Goal: Task Accomplishment & Management: Manage account settings

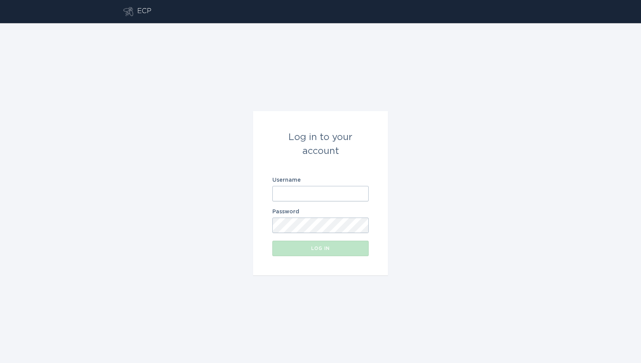
click at [303, 195] on input "Username" at bounding box center [320, 193] width 96 height 15
type input "[EMAIL_ADDRESS][DOMAIN_NAME]"
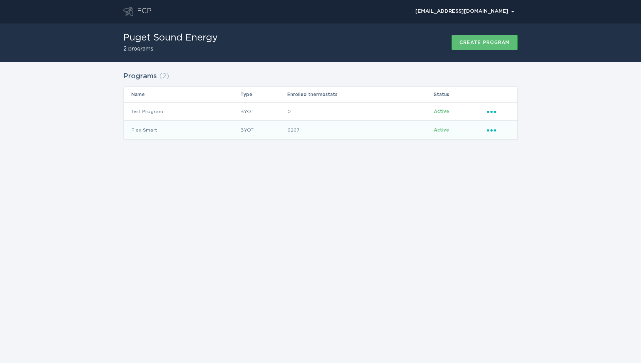
click at [495, 131] on icon "Ellipsis" at bounding box center [492, 129] width 11 height 7
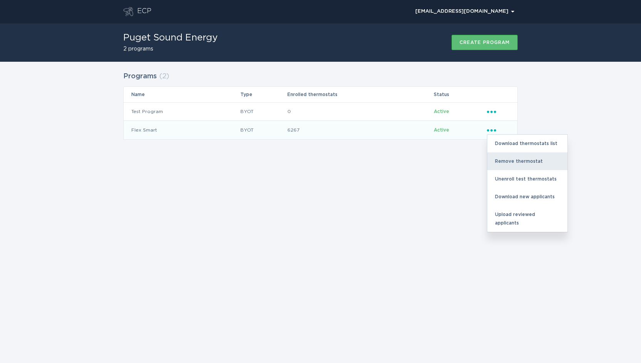
click at [507, 157] on div "Remove thermostat" at bounding box center [528, 161] width 80 height 18
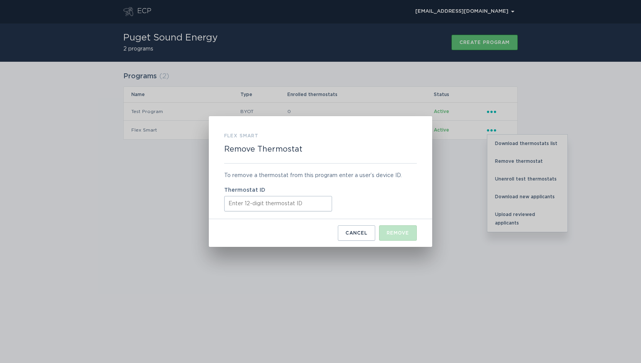
click at [252, 206] on input "Thermostat ID" at bounding box center [278, 203] width 108 height 15
paste input "311057561098"
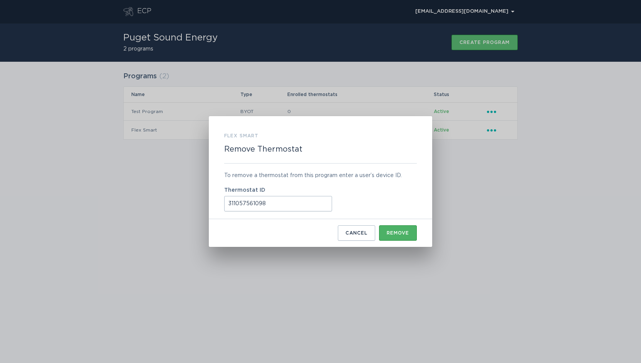
type input "311057561098"
click at [397, 231] on div "Remove" at bounding box center [398, 232] width 22 height 5
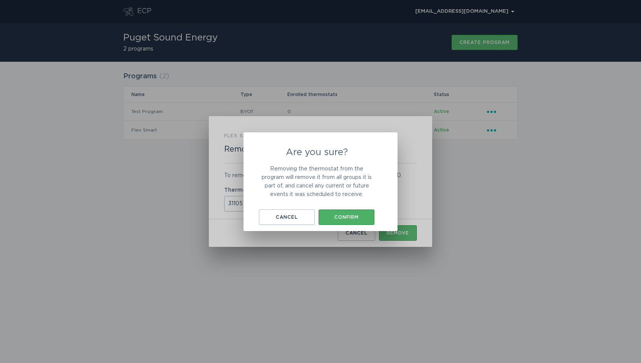
click at [355, 212] on button "Confirm" at bounding box center [347, 216] width 56 height 15
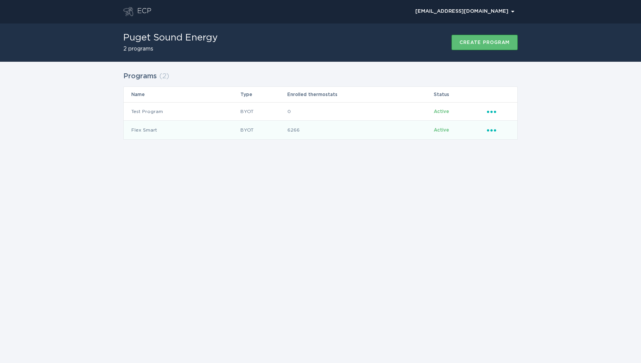
click at [491, 129] on icon "Ellipsis" at bounding box center [492, 129] width 11 height 7
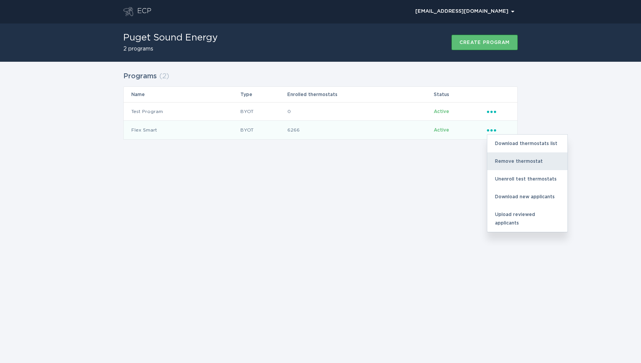
click at [503, 156] on div "Remove thermostat" at bounding box center [528, 161] width 80 height 18
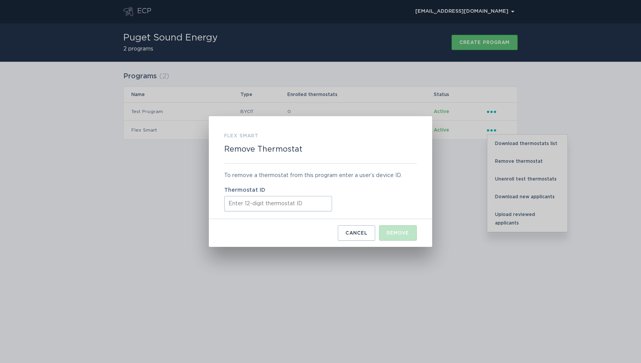
click at [294, 207] on input "Thermostat ID" at bounding box center [278, 203] width 108 height 15
paste input "411994649090"
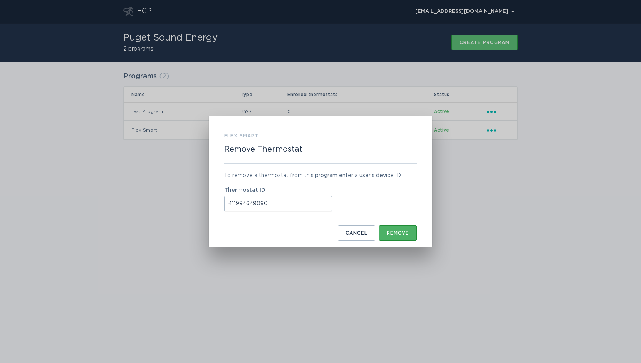
type input "411994649090"
click at [398, 232] on div "Remove" at bounding box center [398, 232] width 22 height 5
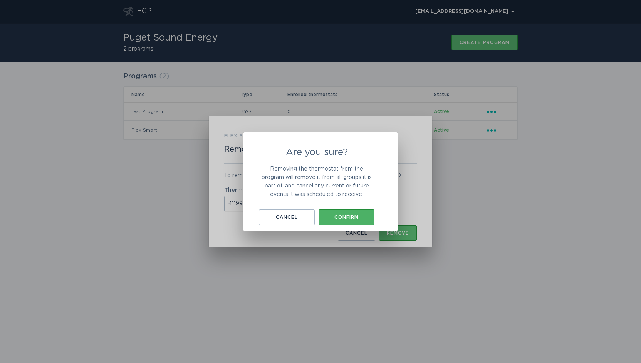
click at [353, 211] on button "Confirm" at bounding box center [347, 216] width 56 height 15
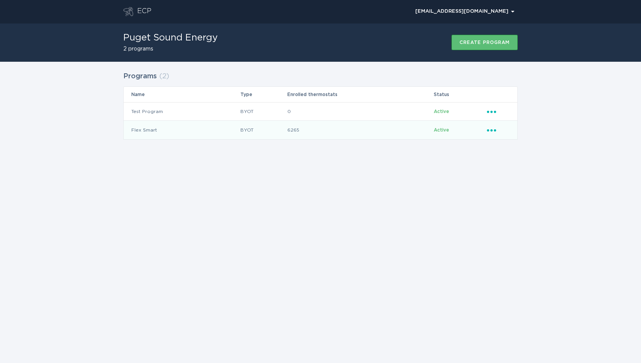
click at [494, 129] on icon "Ellipsis" at bounding box center [492, 129] width 11 height 7
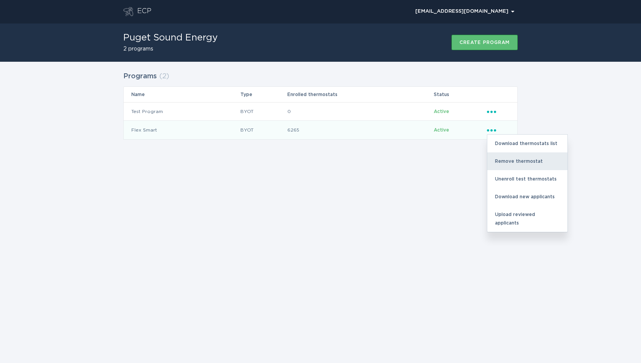
click at [501, 157] on div "Remove thermostat" at bounding box center [528, 161] width 80 height 18
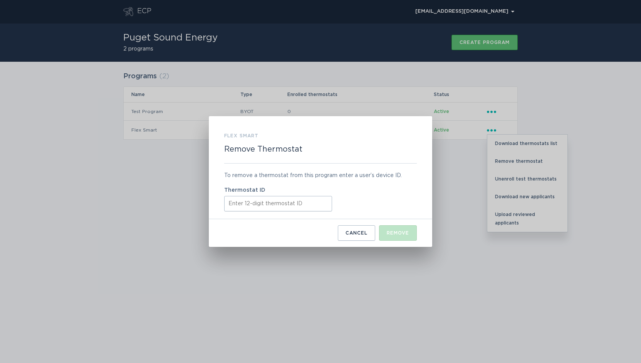
click at [286, 198] on input "Thermostat ID" at bounding box center [278, 203] width 108 height 15
paste input "413729118794"
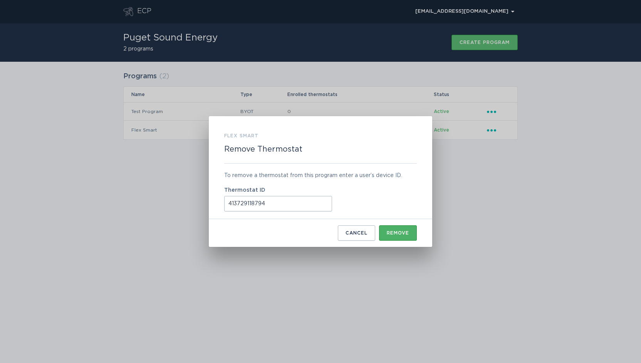
type input "413729118794"
click at [400, 237] on button "Remove" at bounding box center [398, 232] width 38 height 15
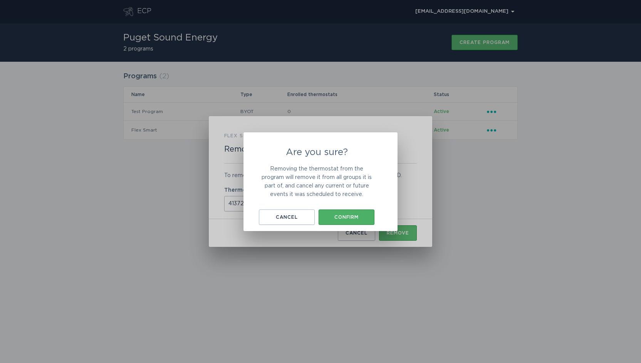
click at [361, 215] on div "Confirm" at bounding box center [347, 217] width 48 height 5
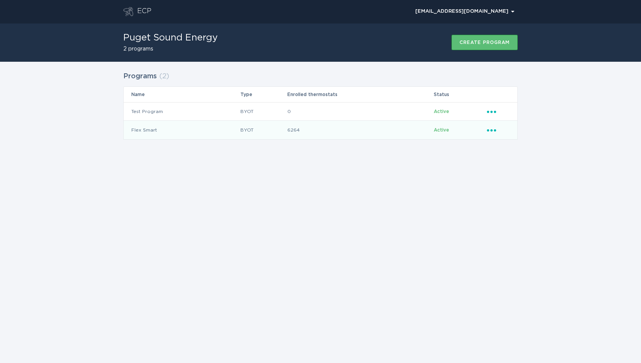
click at [491, 128] on icon "Ellipsis" at bounding box center [492, 129] width 11 height 7
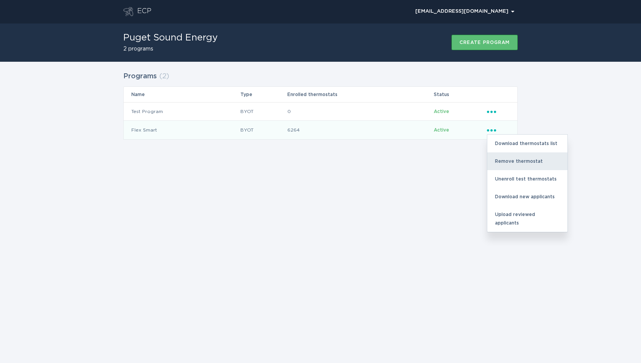
click at [500, 158] on div "Remove thermostat" at bounding box center [528, 161] width 80 height 18
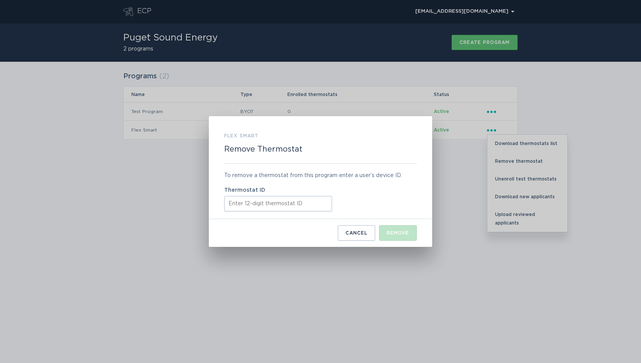
click at [299, 201] on input "Thermostat ID" at bounding box center [278, 203] width 108 height 15
paste input "415548293645"
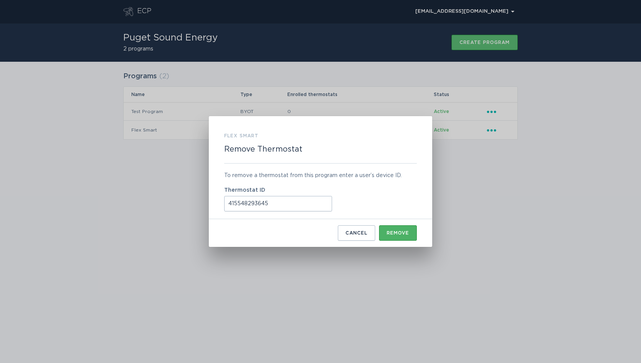
type input "415548293645"
click at [394, 232] on div "Remove" at bounding box center [398, 232] width 22 height 5
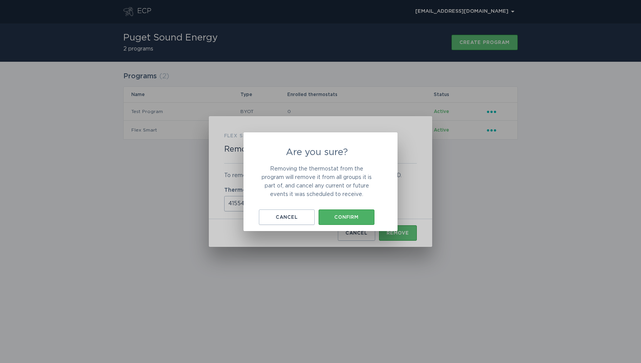
click at [361, 216] on div "Confirm" at bounding box center [347, 217] width 48 height 5
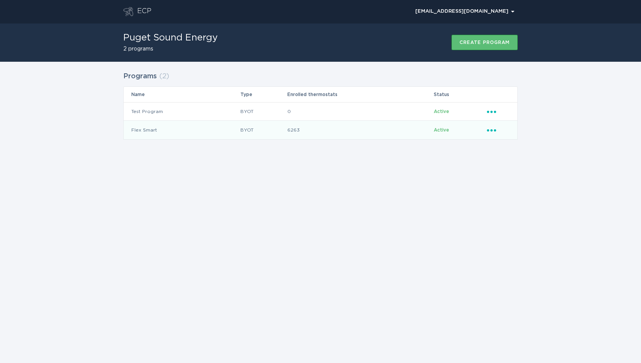
click at [491, 130] on icon "Popover menu" at bounding box center [491, 130] width 9 height 2
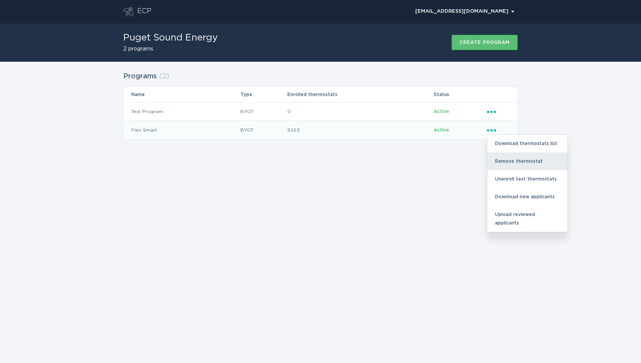
click at [502, 160] on div "Remove thermostat" at bounding box center [528, 161] width 80 height 18
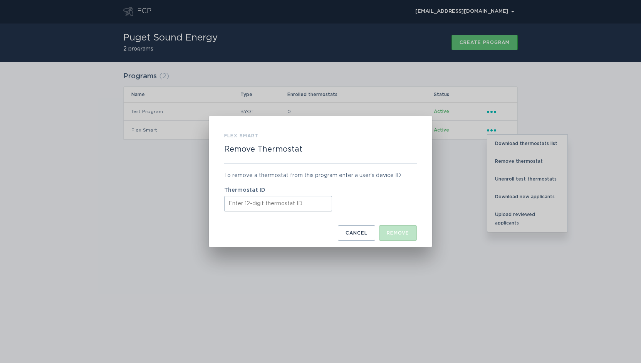
click at [291, 201] on input "Thermostat ID" at bounding box center [278, 203] width 108 height 15
paste input "421838574680"
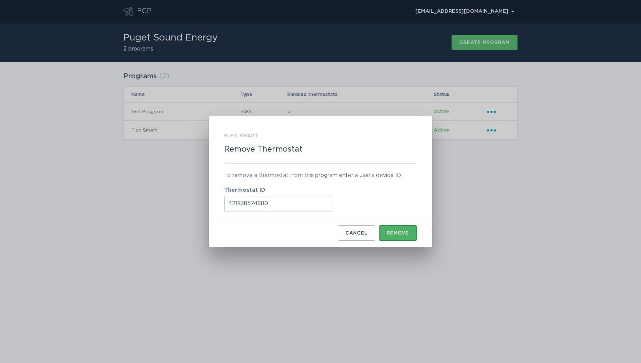
type input "421838574680"
click at [391, 230] on div "Remove" at bounding box center [398, 232] width 22 height 5
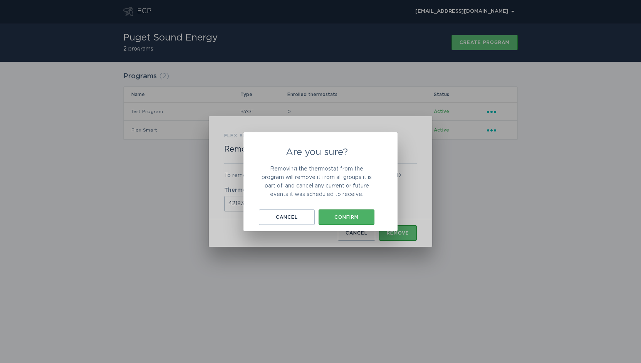
click at [350, 217] on div "Confirm" at bounding box center [347, 217] width 48 height 5
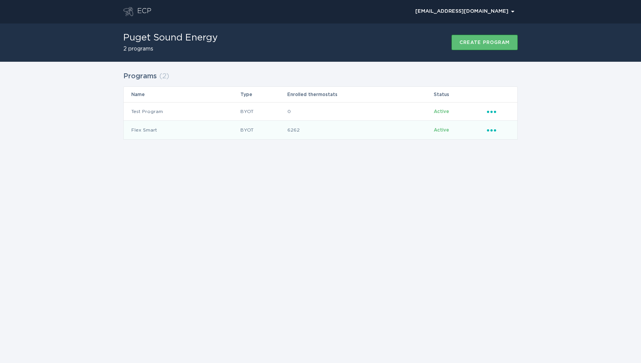
click at [492, 130] on icon "Popover menu" at bounding box center [491, 130] width 9 height 2
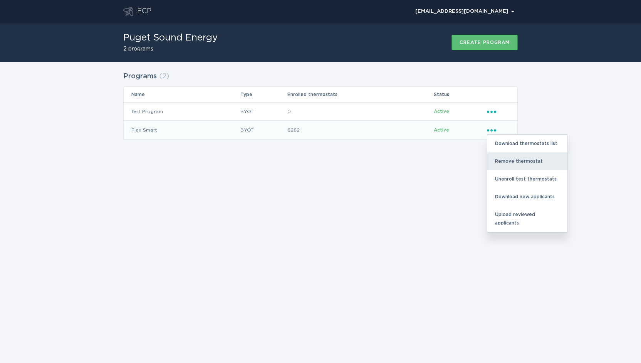
click at [507, 162] on div "Remove thermostat" at bounding box center [528, 161] width 80 height 18
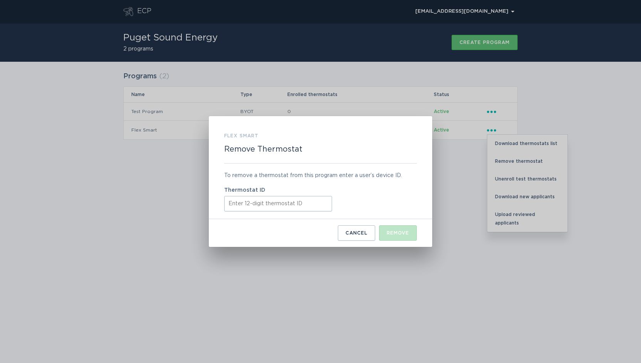
click at [282, 204] on input "Thermostat ID" at bounding box center [278, 203] width 108 height 15
paste input "511836590099"
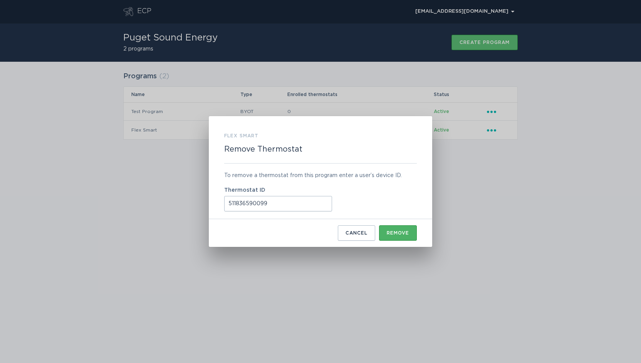
type input "511836590099"
click at [391, 232] on div "Remove" at bounding box center [398, 232] width 22 height 5
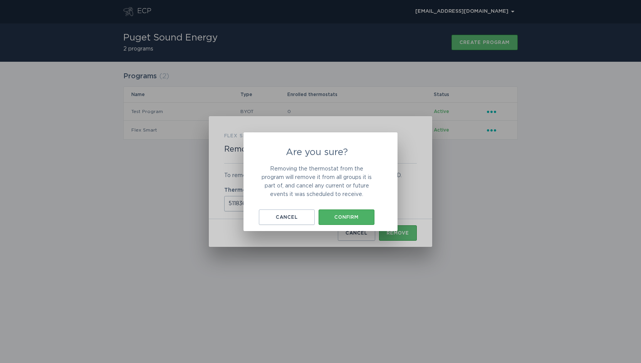
click at [347, 215] on div "Confirm" at bounding box center [347, 217] width 48 height 5
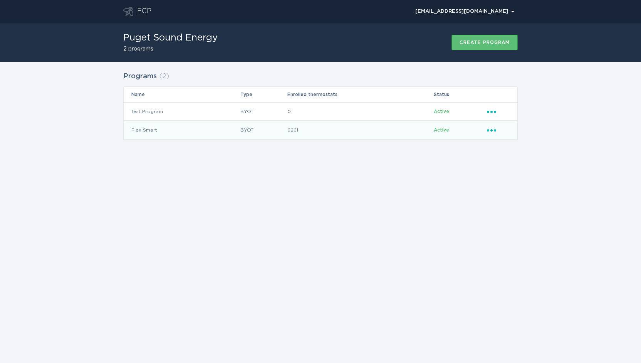
click at [495, 131] on icon "Popover menu" at bounding box center [491, 130] width 9 height 2
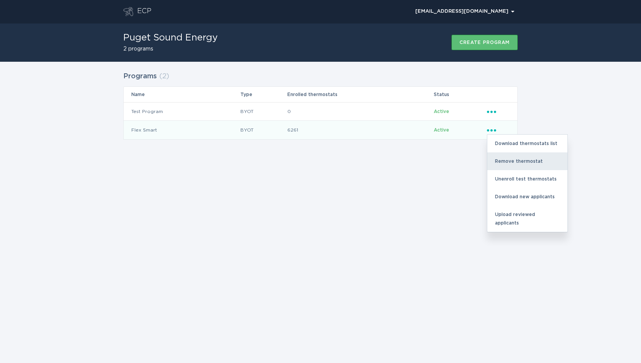
click at [500, 160] on div "Remove thermostat" at bounding box center [528, 161] width 80 height 18
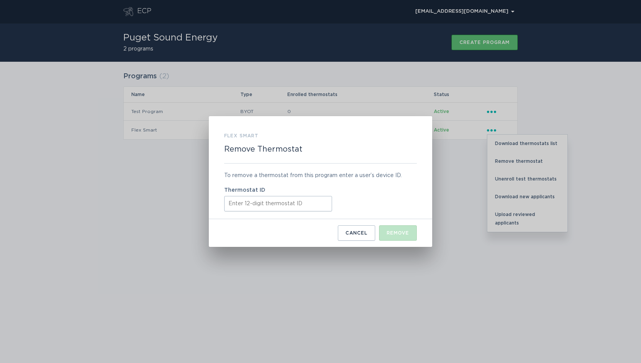
click at [282, 201] on input "Thermostat ID" at bounding box center [278, 203] width 108 height 15
paste input "511856846651"
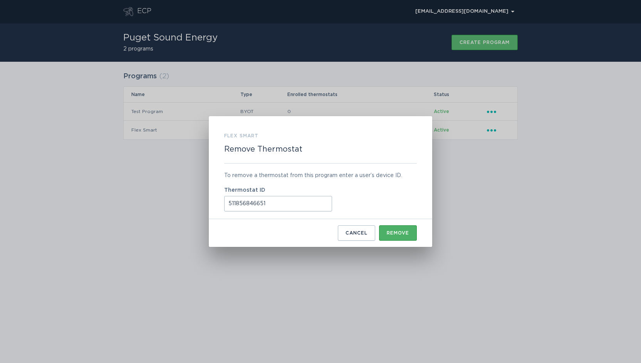
type input "511856846651"
click at [404, 234] on div "Remove" at bounding box center [398, 232] width 22 height 5
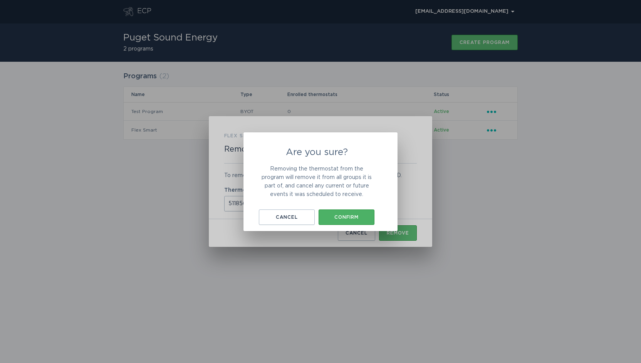
click at [347, 215] on div "Confirm" at bounding box center [347, 217] width 48 height 5
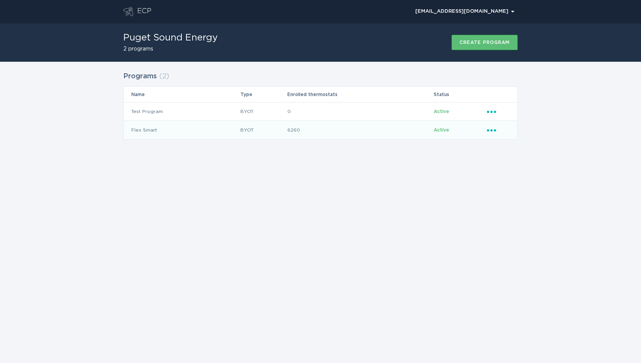
click at [492, 129] on icon "Ellipsis" at bounding box center [492, 129] width 11 height 7
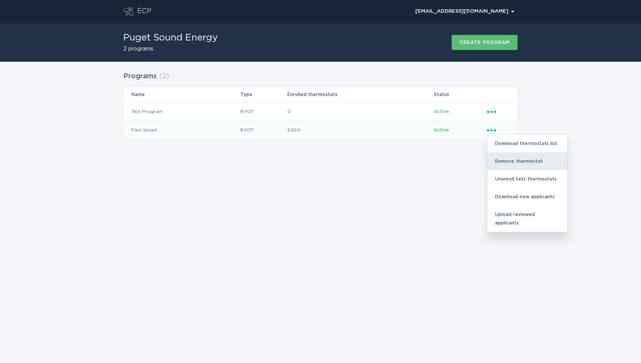
click at [510, 158] on div "Remove thermostat" at bounding box center [528, 161] width 80 height 18
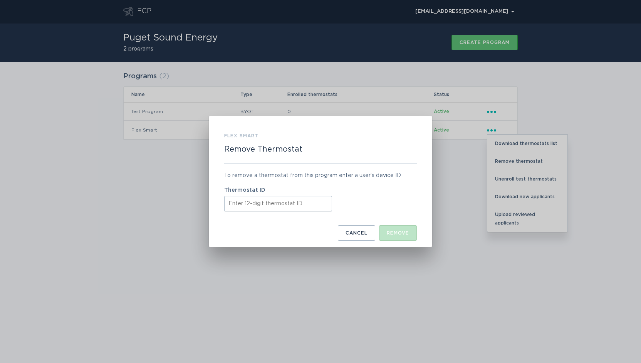
click at [274, 205] on input "Thermostat ID" at bounding box center [278, 203] width 108 height 15
paste input "522662052961"
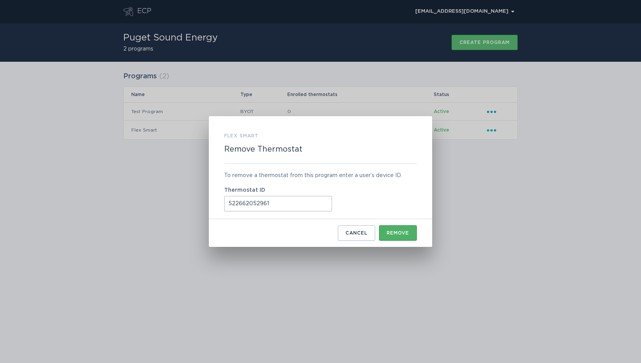
type input "522662052961"
click at [396, 232] on div "Remove" at bounding box center [398, 232] width 22 height 5
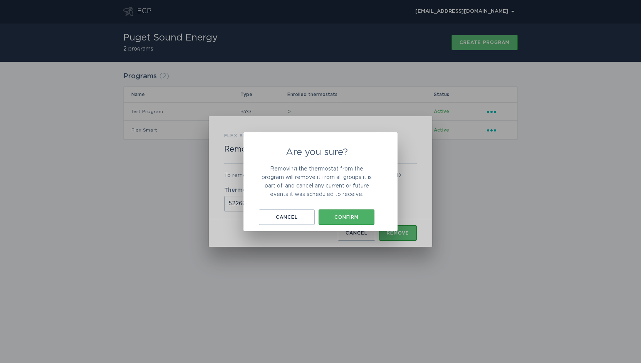
click at [353, 219] on button "Confirm" at bounding box center [347, 216] width 56 height 15
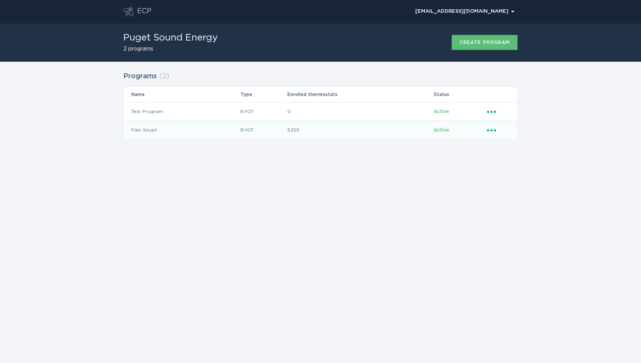
click at [497, 128] on icon "Ellipsis" at bounding box center [492, 129] width 11 height 7
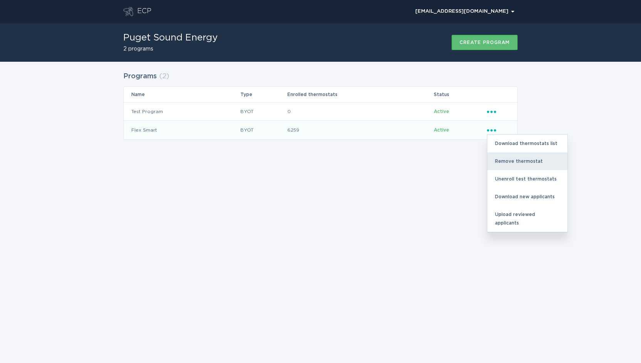
click at [503, 161] on div "Remove thermostat" at bounding box center [528, 161] width 80 height 18
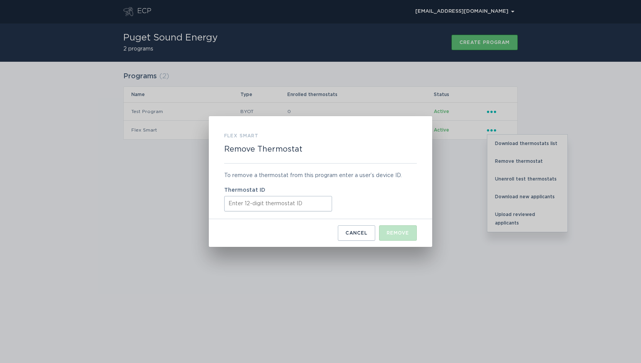
click at [275, 206] on input "Thermostat ID" at bounding box center [278, 203] width 108 height 15
paste input "531607606633"
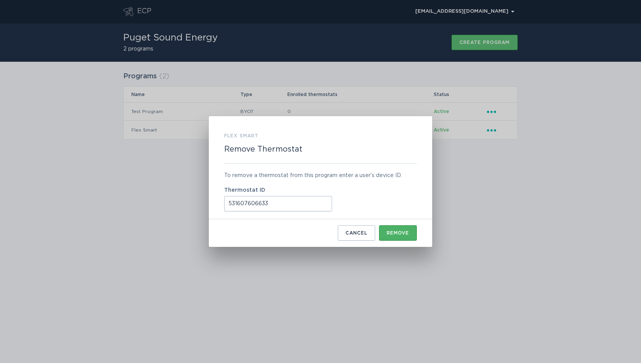
type input "531607606633"
click at [400, 235] on button "Remove" at bounding box center [398, 232] width 38 height 15
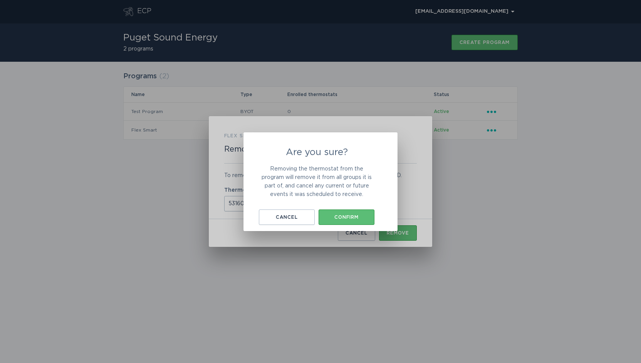
click at [356, 219] on button "Confirm" at bounding box center [347, 216] width 56 height 15
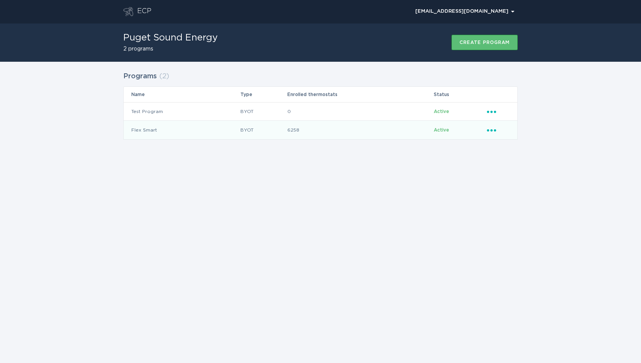
click at [493, 131] on icon "Popover menu" at bounding box center [491, 130] width 9 height 2
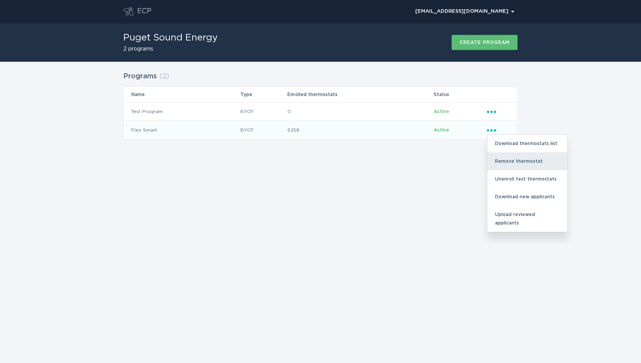
click at [511, 157] on div "Remove thermostat" at bounding box center [528, 161] width 80 height 18
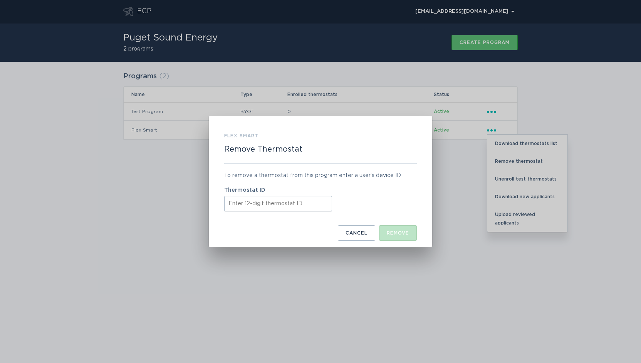
click at [286, 198] on input "Thermostat ID" at bounding box center [278, 203] width 108 height 15
paste input "531631188505"
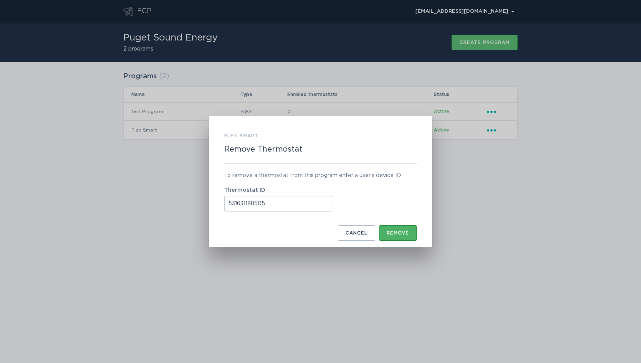
type input "531631188505"
click at [402, 233] on div "Remove" at bounding box center [398, 232] width 22 height 5
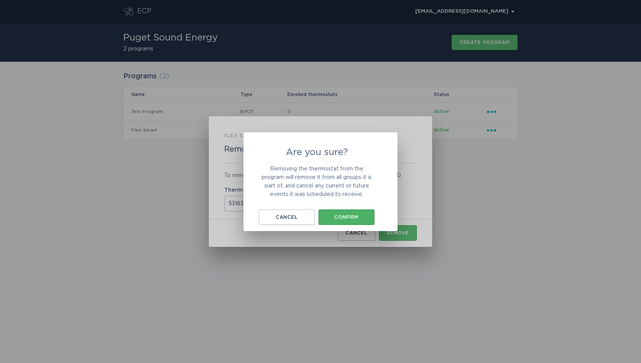
click at [359, 211] on button "Confirm" at bounding box center [347, 216] width 56 height 15
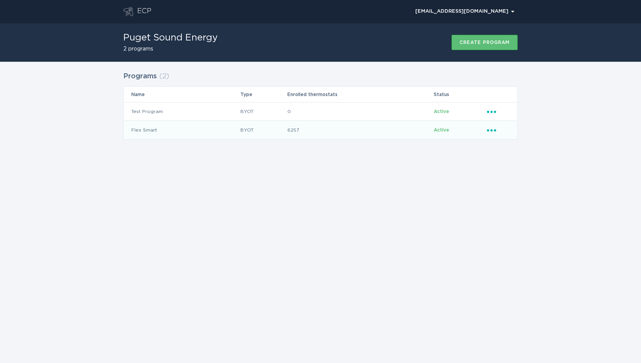
click at [490, 133] on div "Ellipsis" at bounding box center [498, 130] width 23 height 8
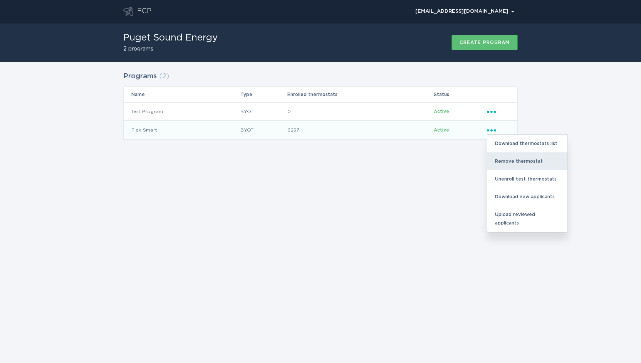
click at [506, 158] on div "Remove thermostat" at bounding box center [528, 161] width 80 height 18
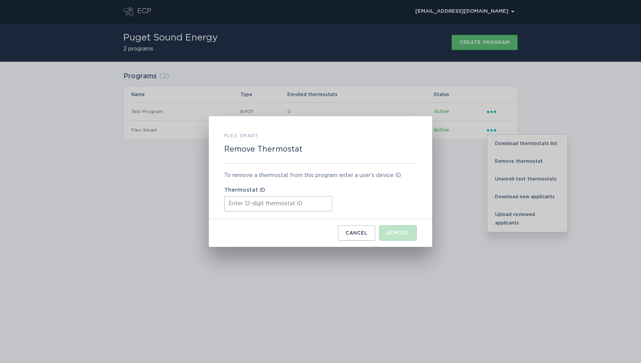
click at [279, 203] on input "Thermostat ID" at bounding box center [278, 203] width 108 height 15
paste input "531642435715"
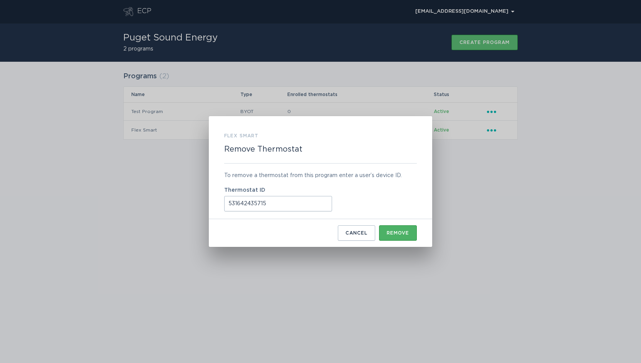
type input "531642435715"
click at [396, 227] on button "Remove" at bounding box center [398, 232] width 38 height 15
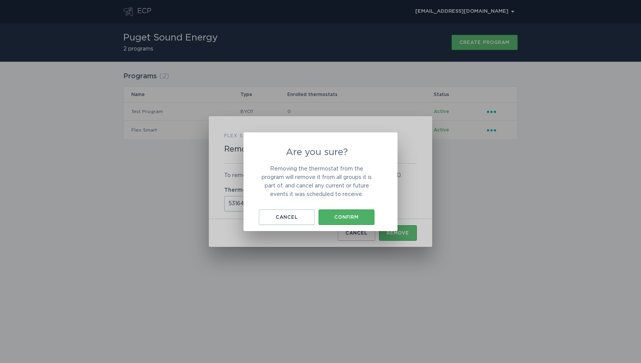
click at [362, 218] on div "Confirm" at bounding box center [347, 217] width 48 height 5
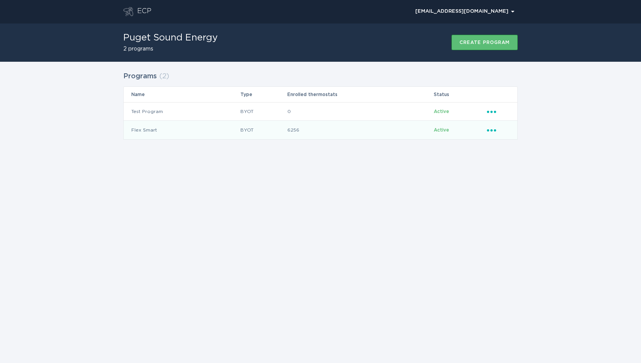
click at [494, 130] on icon "Popover menu" at bounding box center [491, 130] width 9 height 2
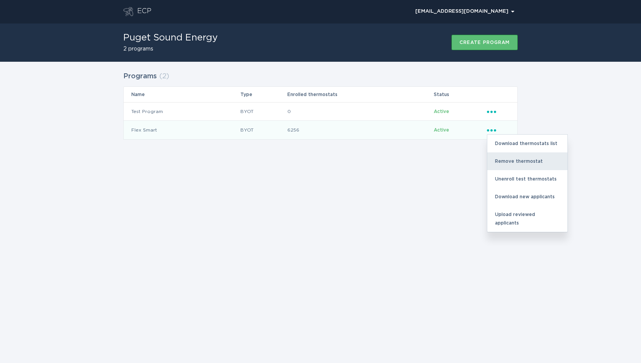
click at [510, 160] on div "Remove thermostat" at bounding box center [528, 161] width 80 height 18
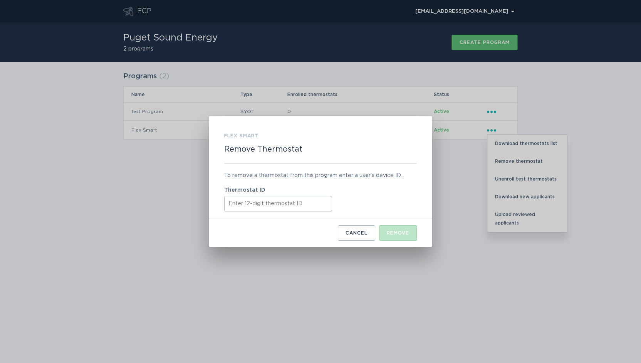
click at [264, 203] on input "Thermostat ID" at bounding box center [278, 203] width 108 height 15
paste input "531691853096"
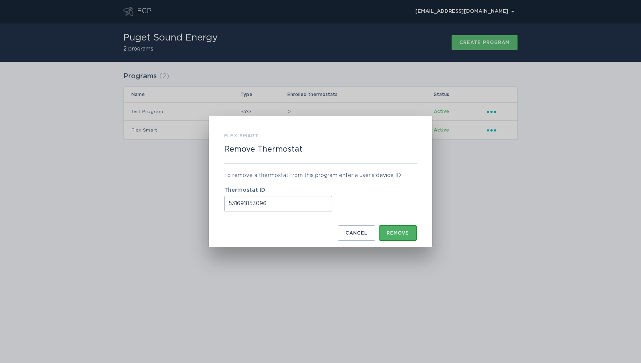
type input "531691853096"
click at [400, 235] on button "Remove" at bounding box center [398, 232] width 38 height 15
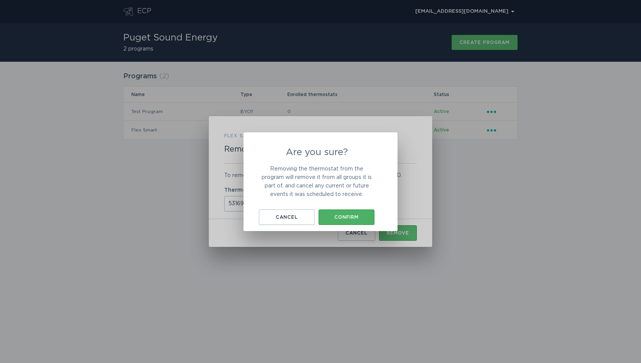
click at [338, 216] on div "Confirm" at bounding box center [347, 217] width 48 height 5
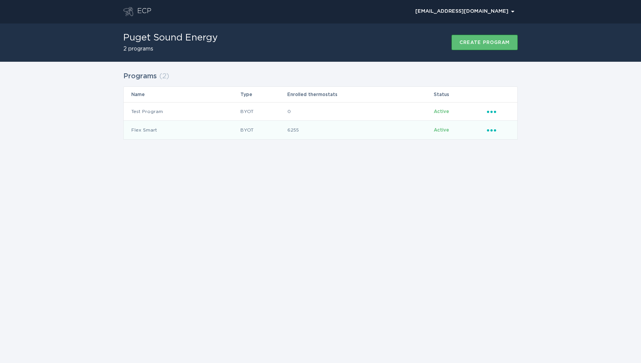
click at [490, 130] on icon "Ellipsis" at bounding box center [492, 129] width 11 height 7
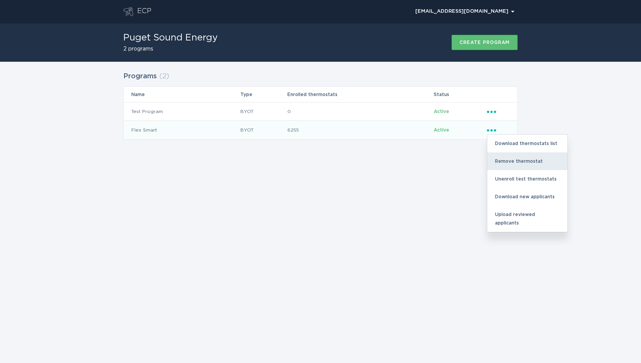
click at [502, 160] on div "Remove thermostat" at bounding box center [528, 161] width 80 height 18
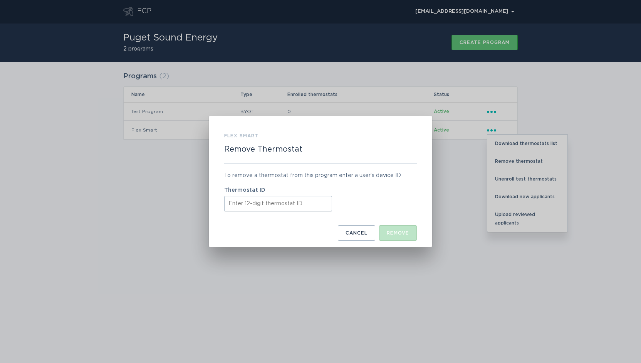
click at [277, 202] on input "Thermostat ID" at bounding box center [278, 203] width 108 height 15
paste input "532500769324"
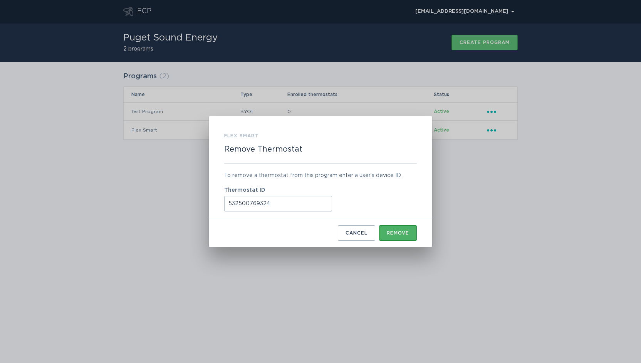
type input "532500769324"
click at [404, 228] on button "Remove" at bounding box center [398, 232] width 38 height 15
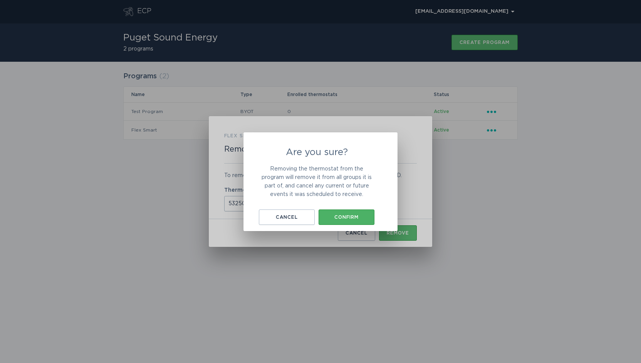
click at [357, 218] on div "Confirm" at bounding box center [347, 217] width 48 height 5
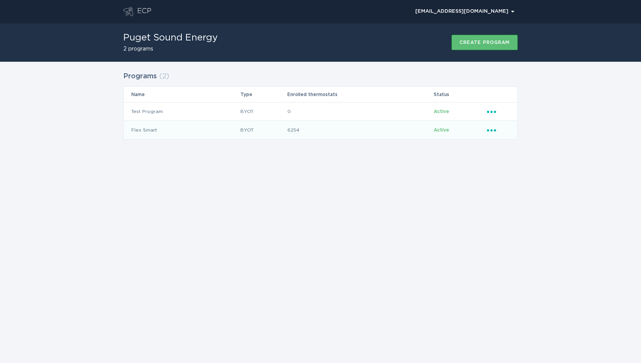
click at [494, 130] on icon "Ellipsis" at bounding box center [492, 129] width 11 height 7
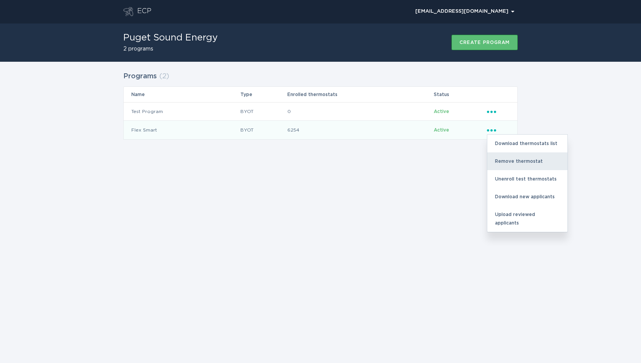
click at [505, 163] on div "Remove thermostat" at bounding box center [528, 161] width 80 height 18
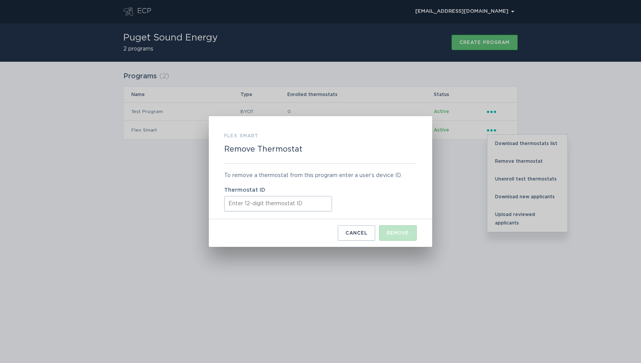
click at [315, 203] on input "Thermostat ID" at bounding box center [278, 203] width 108 height 15
paste input "532534796480"
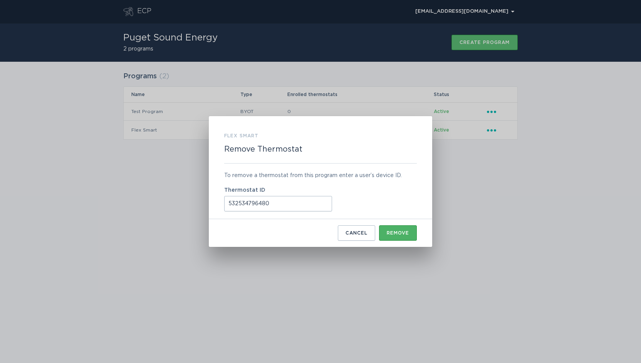
type input "532534796480"
click at [395, 235] on div "Remove" at bounding box center [398, 232] width 22 height 5
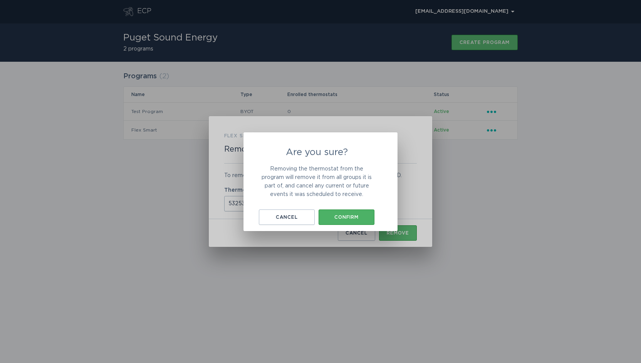
click at [349, 216] on div "Confirm" at bounding box center [347, 217] width 48 height 5
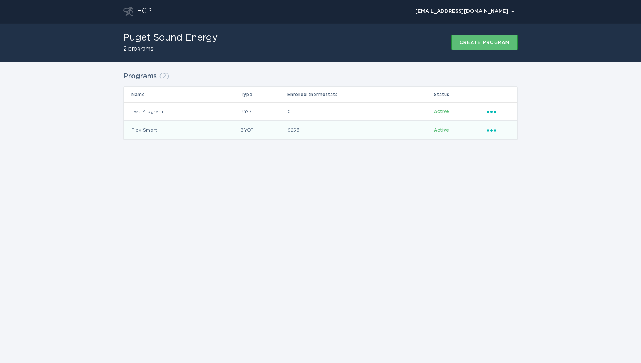
click at [495, 131] on icon "Ellipsis" at bounding box center [492, 129] width 11 height 7
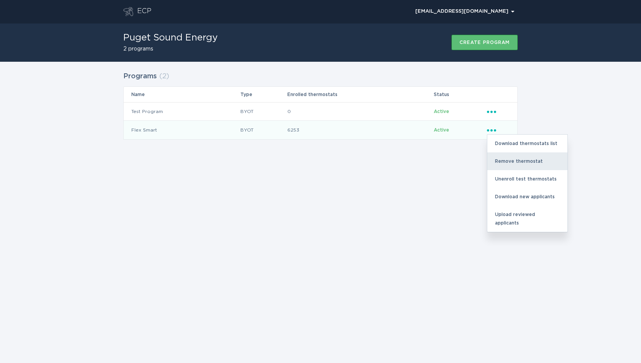
click at [500, 160] on div "Remove thermostat" at bounding box center [528, 161] width 80 height 18
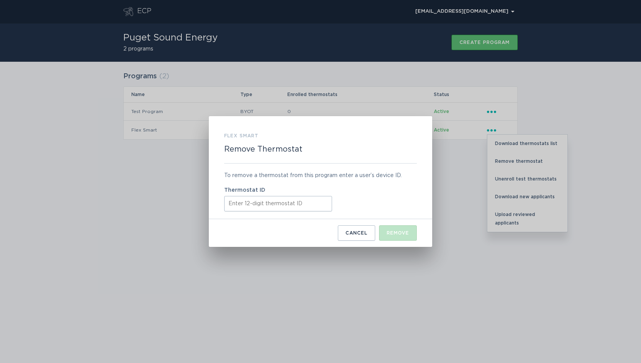
click at [297, 201] on input "Thermostat ID" at bounding box center [278, 203] width 108 height 15
paste input "532543242196"
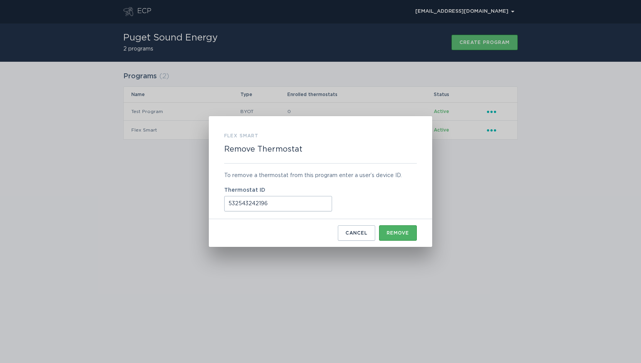
type input "532543242196"
click at [392, 232] on div "Remove" at bounding box center [398, 232] width 22 height 5
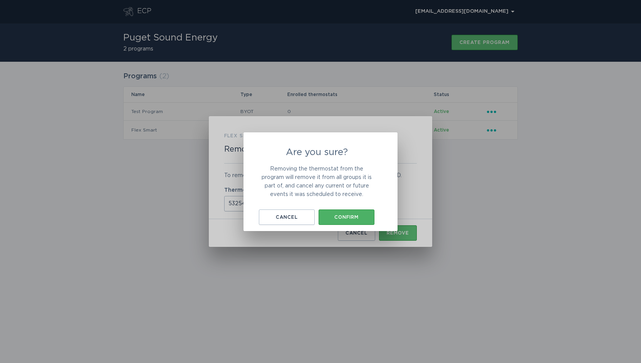
click at [350, 219] on button "Confirm" at bounding box center [347, 216] width 56 height 15
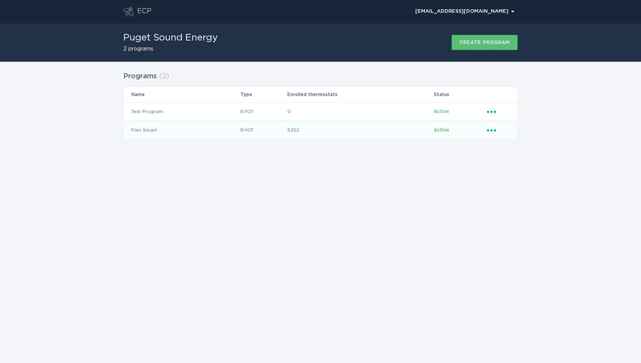
click at [489, 128] on icon "Ellipsis" at bounding box center [492, 129] width 11 height 7
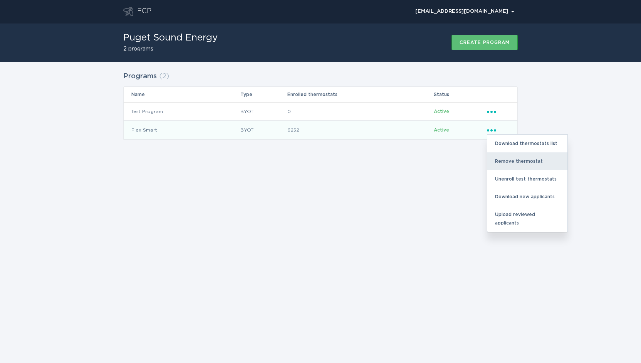
click at [521, 162] on div "Remove thermostat" at bounding box center [528, 161] width 80 height 18
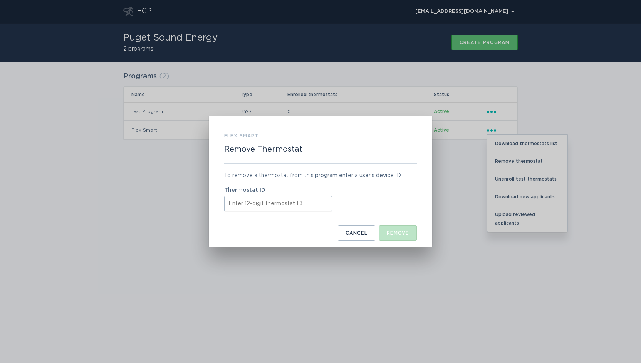
click at [297, 203] on input "Thermostat ID" at bounding box center [278, 203] width 108 height 15
paste input "531628946769"
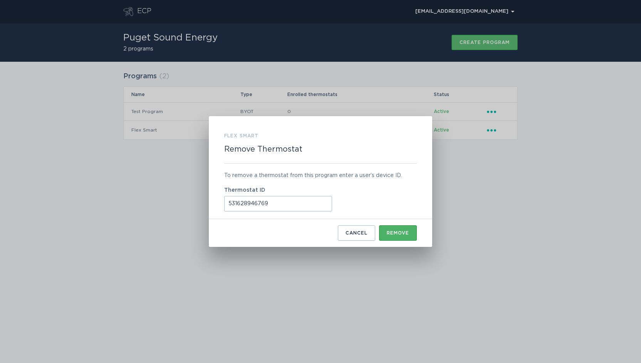
type input "531628946769"
click at [411, 232] on button "Remove" at bounding box center [398, 232] width 38 height 15
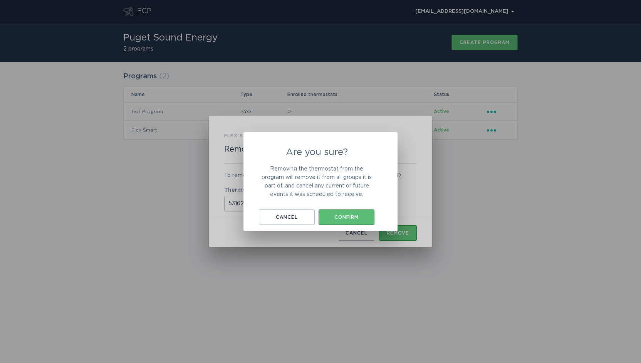
drag, startPoint x: 348, startPoint y: 215, endPoint x: 409, endPoint y: 225, distance: 62.4
click at [348, 215] on div "Confirm" at bounding box center [347, 217] width 48 height 5
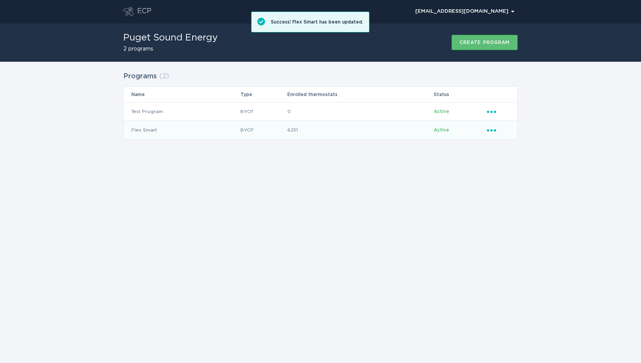
click at [492, 131] on icon "Ellipsis" at bounding box center [492, 129] width 11 height 7
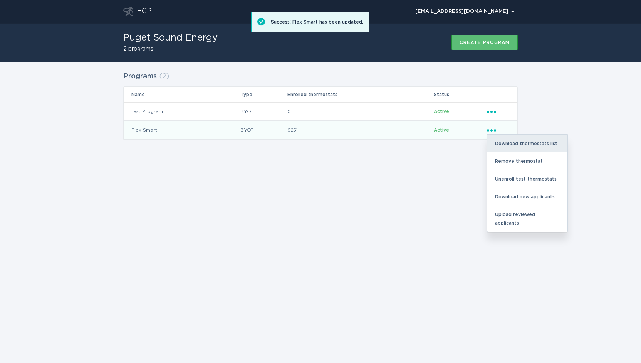
click at [506, 144] on div "Download thermostats list" at bounding box center [528, 144] width 80 height 18
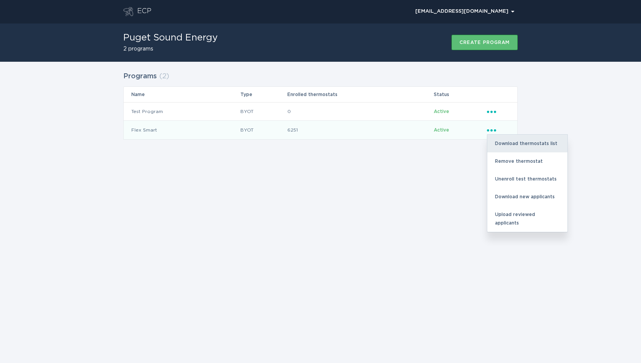
click at [533, 143] on div "Download thermostats list" at bounding box center [528, 144] width 80 height 18
